Goal: Book appointment/travel/reservation

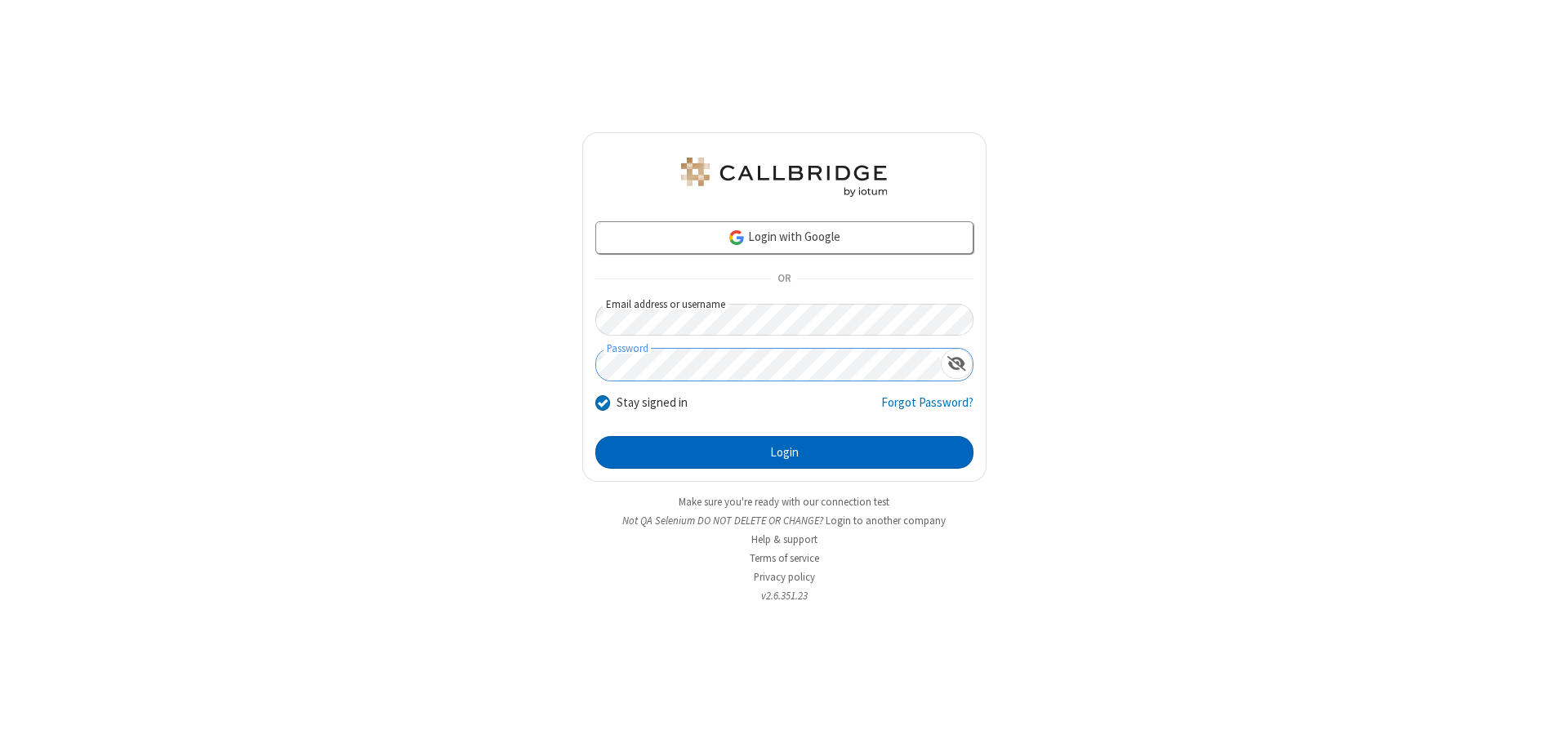
click at [784, 452] on button "Login" at bounding box center [784, 452] width 378 height 33
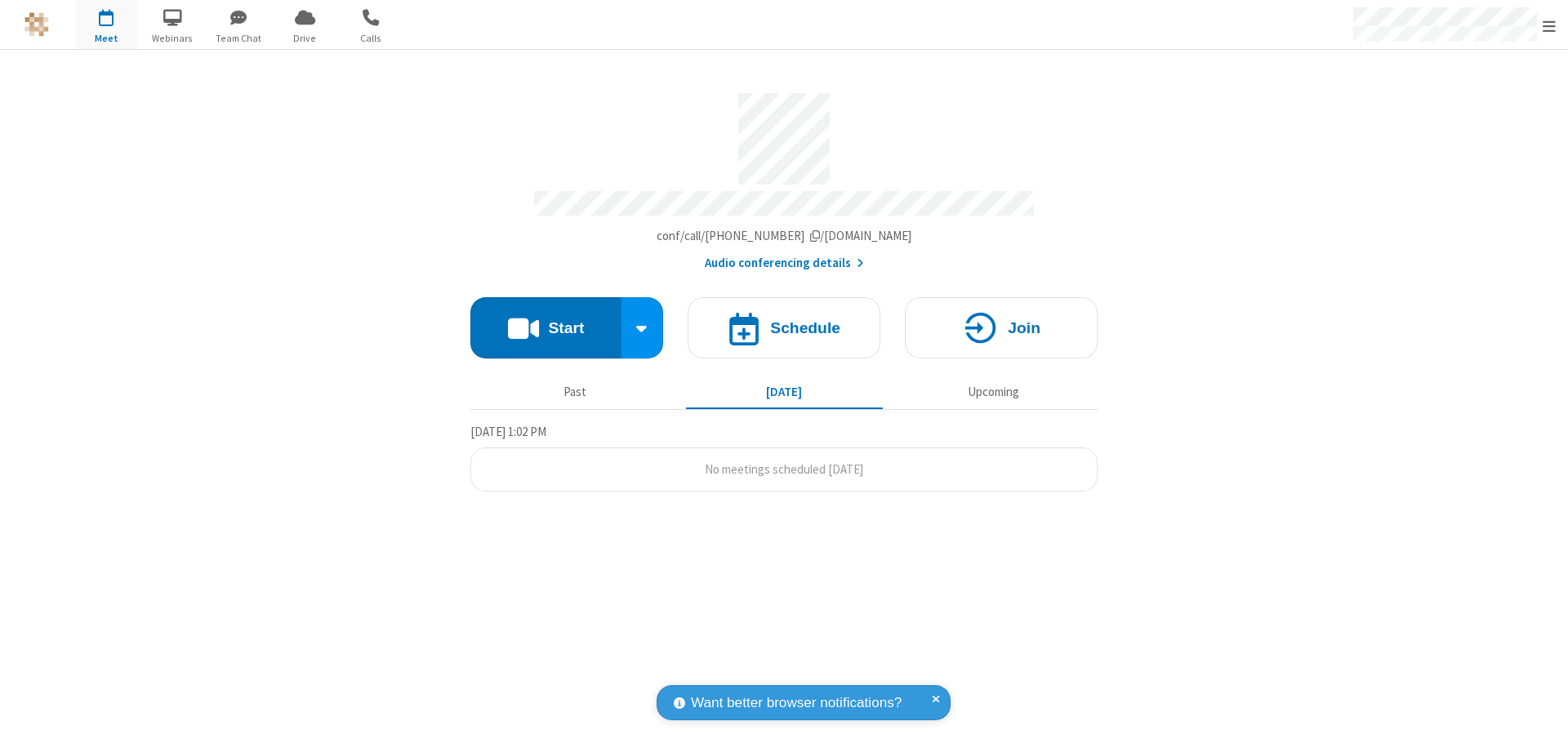
click at [1549, 26] on span "Open menu" at bounding box center [1548, 26] width 13 height 17
click at [107, 25] on span "button" at bounding box center [107, 17] width 61 height 28
click at [784, 320] on h4 "Schedule" at bounding box center [804, 328] width 70 height 16
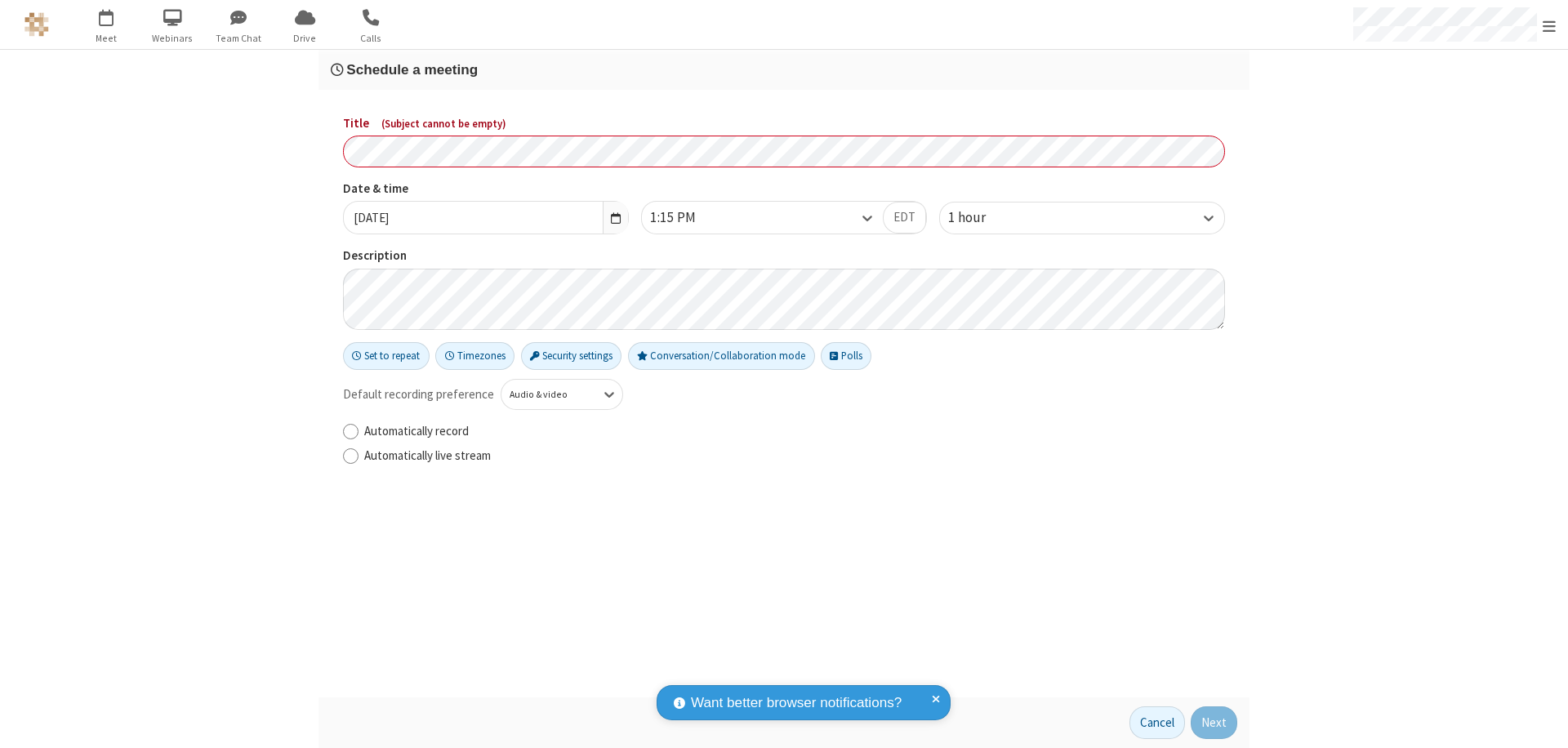
click at [784, 69] on h3 "Schedule a meeting" at bounding box center [784, 70] width 906 height 16
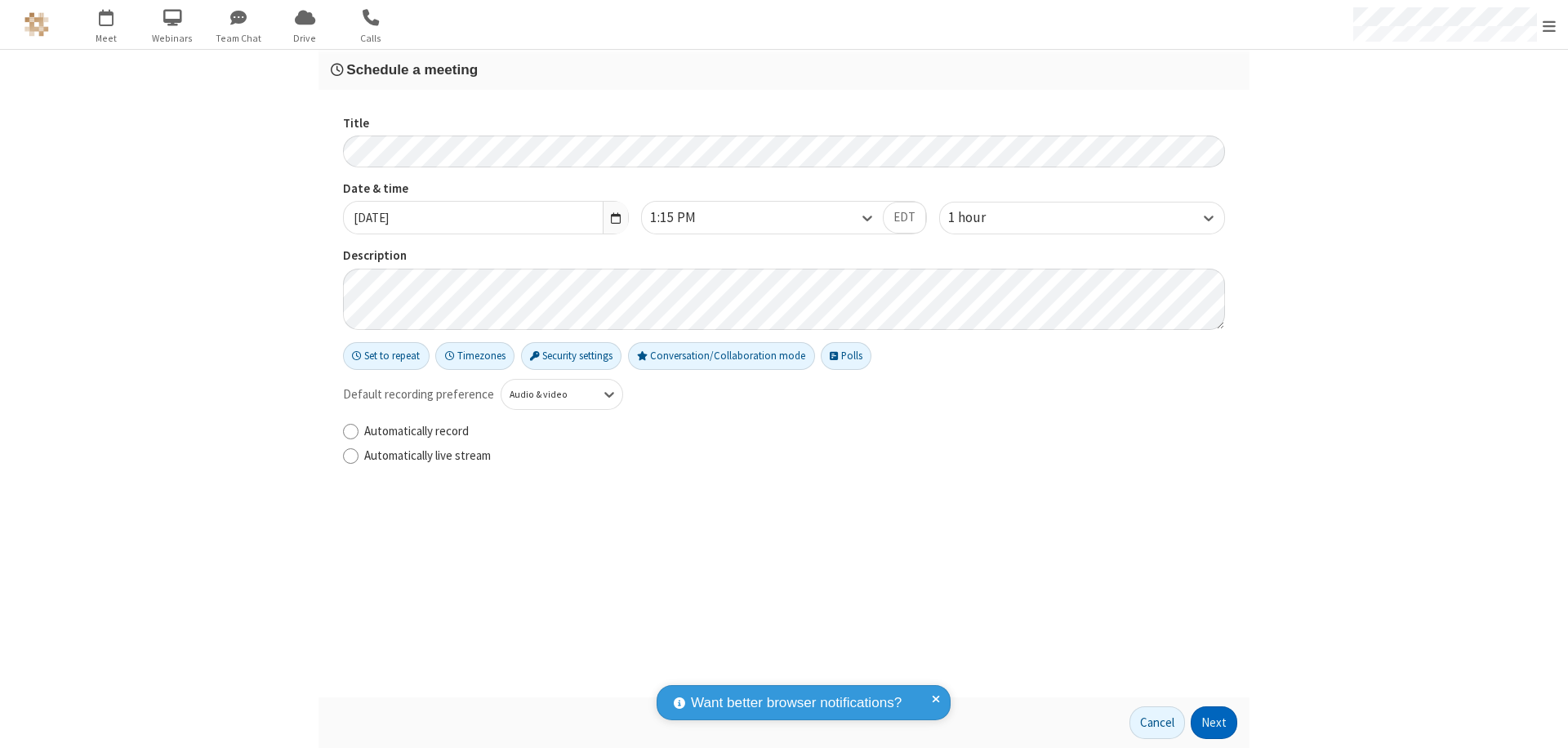
click at [1214, 722] on button "Next" at bounding box center [1213, 722] width 46 height 33
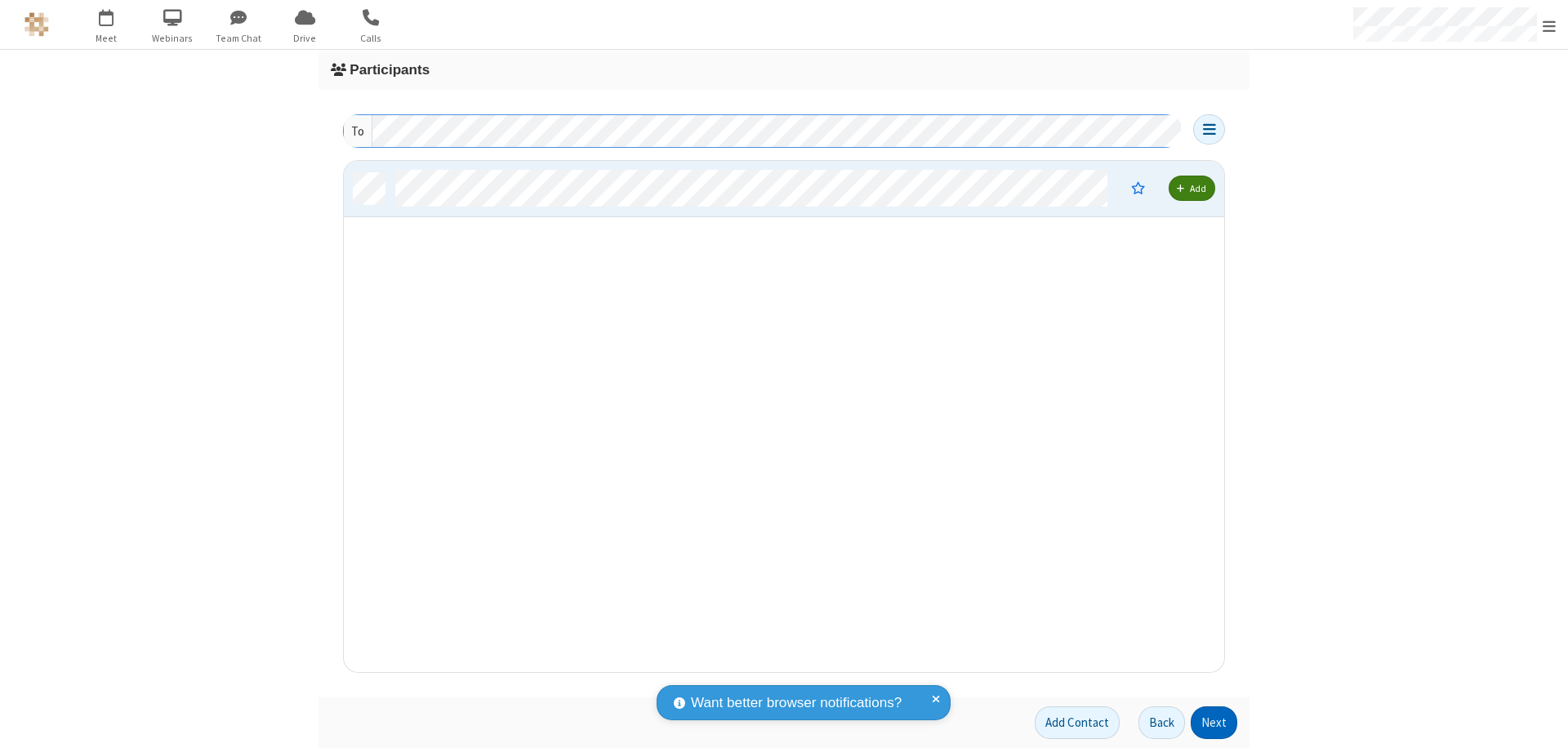
click at [1214, 722] on button "Next" at bounding box center [1213, 722] width 46 height 33
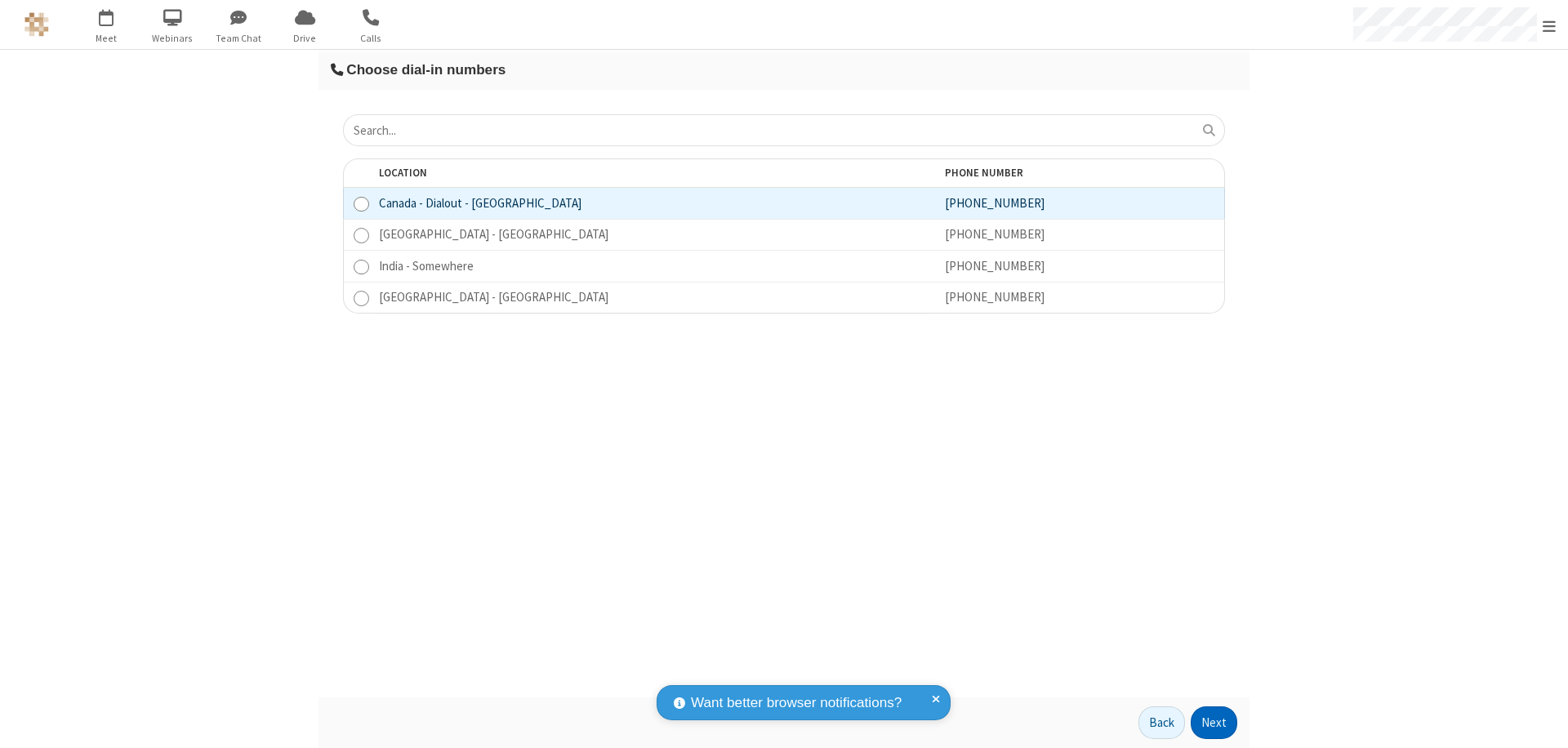
click at [1214, 722] on button "Next" at bounding box center [1213, 722] width 46 height 33
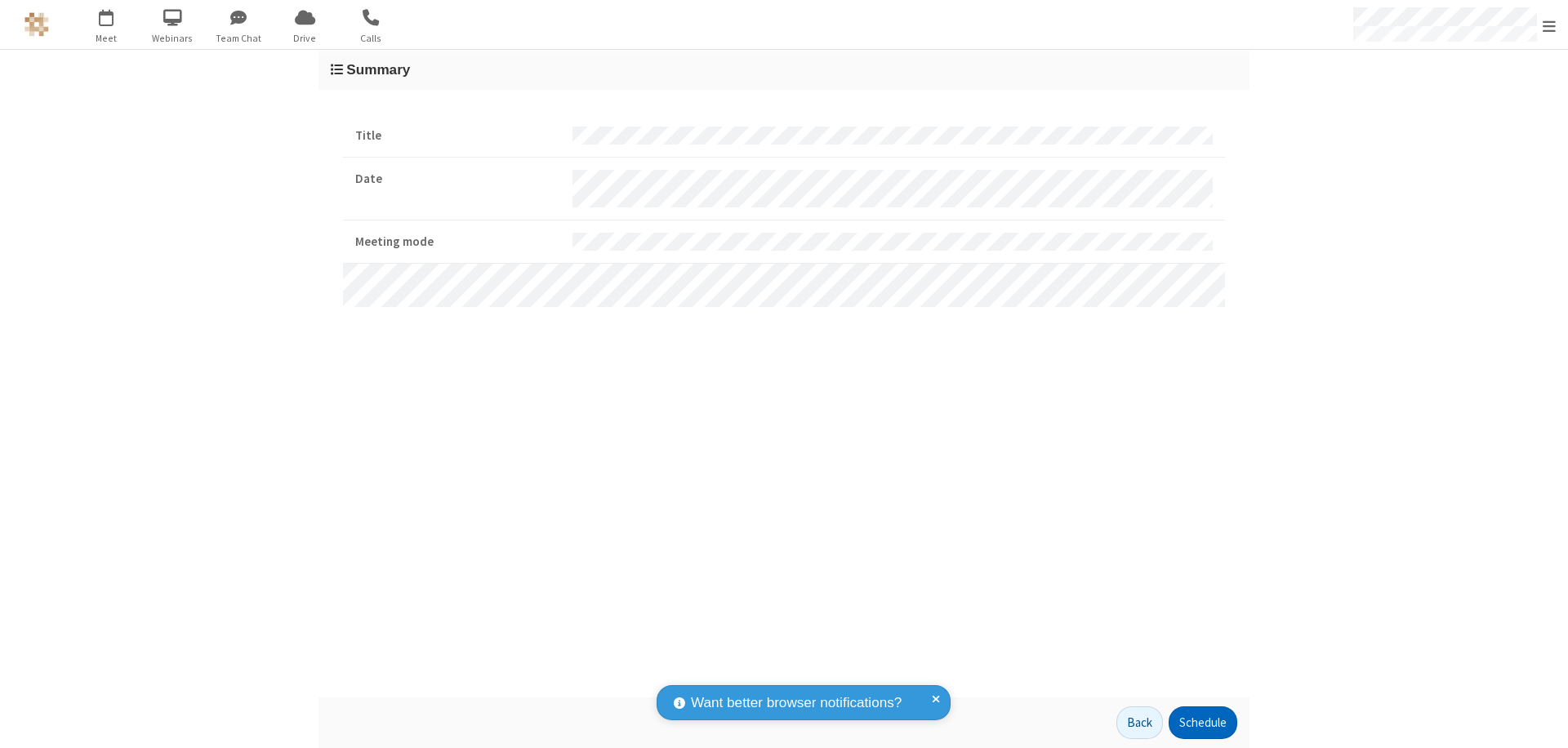
click at [1202, 722] on button "Schedule" at bounding box center [1202, 722] width 68 height 33
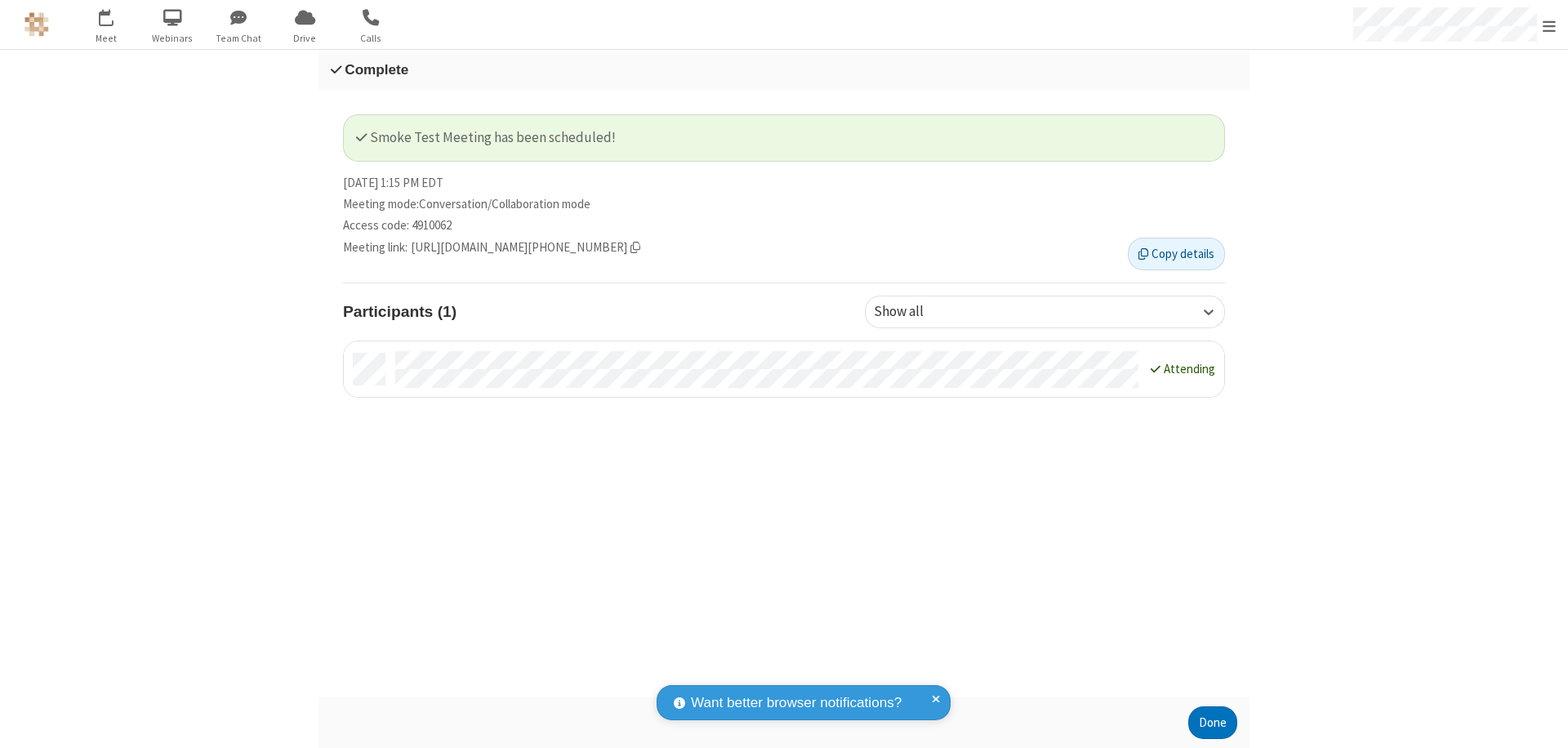
click at [1213, 722] on button "Done" at bounding box center [1213, 722] width 49 height 33
